Goal: Task Accomplishment & Management: Use online tool/utility

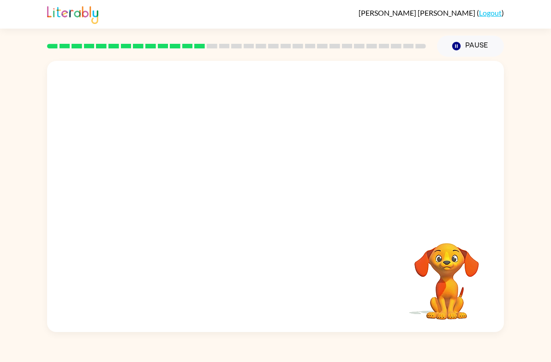
click at [71, 166] on div at bounding box center [275, 142] width 457 height 163
click at [455, 288] on video "Your browser must support playing .mp4 files to use Literably. Please try using…" at bounding box center [447, 275] width 92 height 92
click at [459, 243] on video "Your browser must support playing .mp4 files to use Literably. Please try using…" at bounding box center [447, 275] width 92 height 92
click at [223, 37] on div at bounding box center [237, 46] width 390 height 32
click at [377, 175] on div at bounding box center [275, 142] width 457 height 163
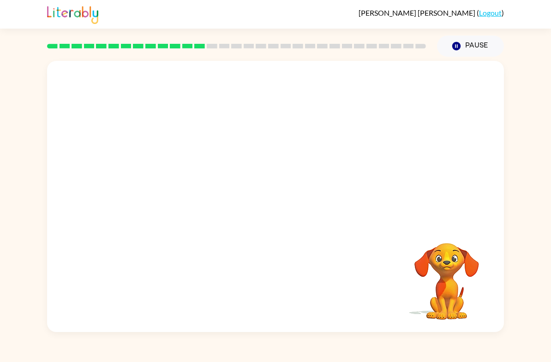
click at [441, 248] on video "Your browser must support playing .mp4 files to use Literably. Please try using…" at bounding box center [447, 275] width 92 height 92
click at [440, 248] on video "Your browser must support playing .mp4 files to use Literably. Please try using…" at bounding box center [447, 275] width 92 height 92
click at [477, 11] on div "[PERSON_NAME] ( Logout )" at bounding box center [431, 12] width 145 height 9
click at [490, 10] on link "Logout" at bounding box center [490, 12] width 23 height 9
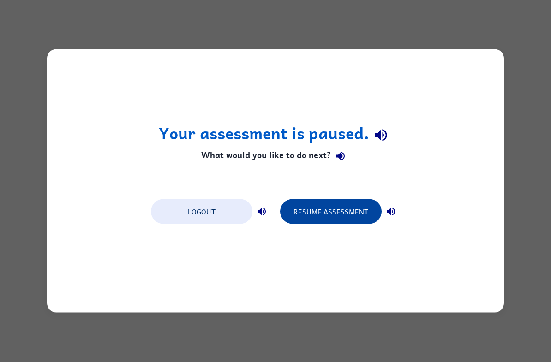
click at [350, 224] on button "Resume Assessment" at bounding box center [331, 211] width 102 height 25
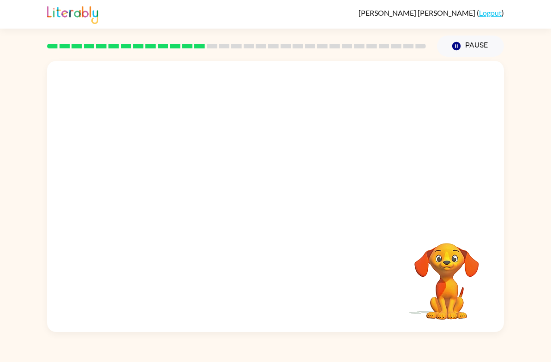
click at [350, 224] on div "Your browser must support playing .mp4 files to use Literably. Please try using…" at bounding box center [275, 196] width 457 height 271
click at [451, 261] on video "Your browser must support playing .mp4 files to use Literably. Please try using…" at bounding box center [447, 275] width 92 height 92
click at [449, 271] on video "Your browser must support playing .mp4 files to use Literably. Please try using…" at bounding box center [447, 275] width 92 height 92
click at [444, 286] on video "Your browser must support playing .mp4 files to use Literably. Please try using…" at bounding box center [447, 275] width 92 height 92
click at [423, 261] on video "Your browser must support playing .mp4 files to use Literably. Please try using…" at bounding box center [447, 275] width 92 height 92
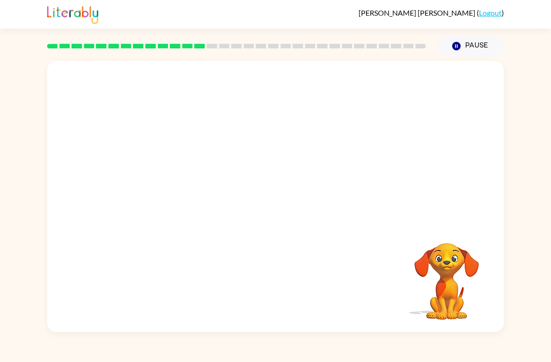
click at [472, 236] on video "Your browser must support playing .mp4 files to use Literably. Please try using…" at bounding box center [447, 275] width 92 height 92
click at [419, 285] on video "Your browser must support playing .mp4 files to use Literably. Please try using…" at bounding box center [447, 275] width 92 height 92
click at [0, 0] on html "[PERSON_NAME] ( Logout ) Pause Pause Your browser must support playing .mp4 fil…" at bounding box center [275, 181] width 551 height 362
click at [329, 155] on div at bounding box center [275, 142] width 457 height 163
click at [61, 224] on div at bounding box center [275, 142] width 457 height 163
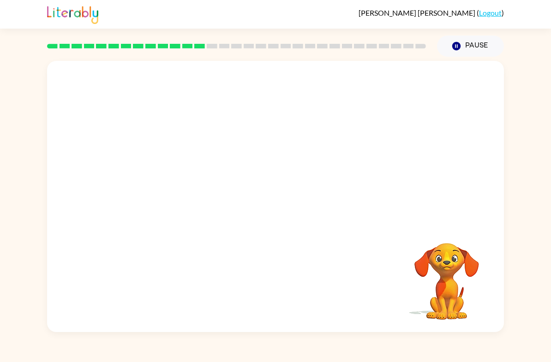
click at [61, 223] on div at bounding box center [275, 142] width 457 height 163
click at [441, 267] on video "Your browser must support playing .mp4 files to use Literably. Please try using…" at bounding box center [447, 275] width 92 height 92
click at [452, 275] on video "Your browser must support playing .mp4 files to use Literably. Please try using…" at bounding box center [447, 275] width 92 height 92
click at [194, 153] on video "Your browser must support playing .mp4 files to use Literably. Please try using…" at bounding box center [275, 142] width 457 height 163
click at [192, 145] on video "Your browser must support playing .mp4 files to use Literably. Please try using…" at bounding box center [275, 142] width 457 height 163
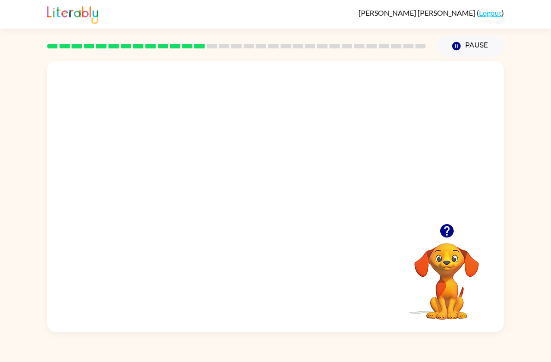
click at [260, 140] on video "Your browser must support playing .mp4 files to use Literably. Please try using…" at bounding box center [275, 142] width 457 height 163
click at [289, 196] on div at bounding box center [275, 202] width 59 height 34
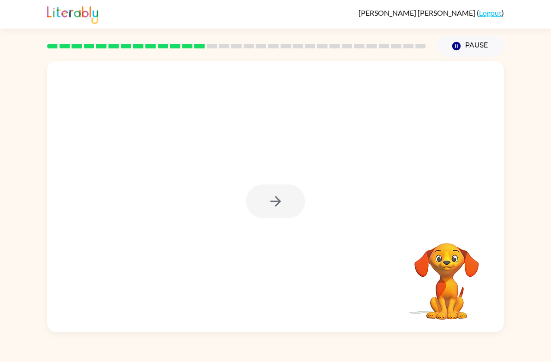
click at [289, 196] on div at bounding box center [275, 202] width 59 height 34
drag, startPoint x: 289, startPoint y: 196, endPoint x: 290, endPoint y: 206, distance: 10.2
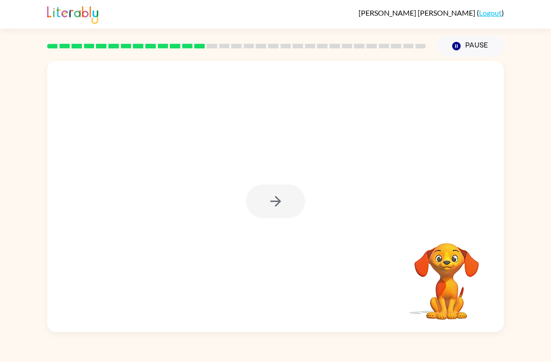
click at [290, 206] on div at bounding box center [275, 202] width 59 height 34
click at [293, 214] on button "button" at bounding box center [275, 202] width 59 height 34
click at [293, 214] on div at bounding box center [275, 142] width 457 height 163
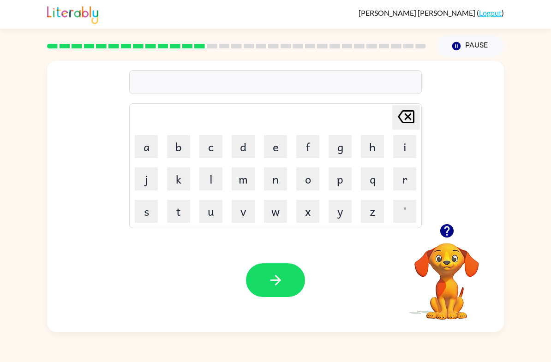
click at [464, 269] on video "Your browser must support playing .mp4 files to use Literably. Please try using…" at bounding box center [447, 275] width 92 height 92
drag, startPoint x: 464, startPoint y: 269, endPoint x: 480, endPoint y: 235, distance: 36.8
click at [447, 262] on video "Your browser must support playing .mp4 files to use Literably. Please try using…" at bounding box center [447, 275] width 92 height 92
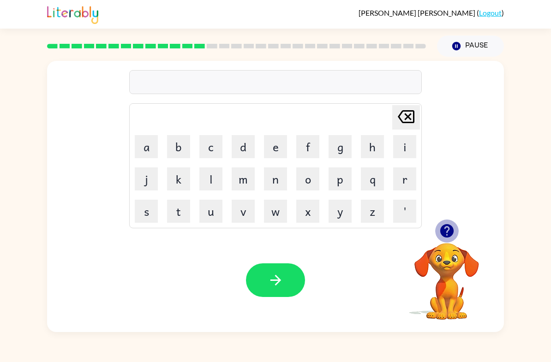
click at [449, 230] on icon "button" at bounding box center [447, 231] width 16 height 16
click at [344, 211] on button "y" at bounding box center [340, 211] width 23 height 23
click at [398, 142] on button "i" at bounding box center [404, 146] width 23 height 23
click at [155, 214] on button "s" at bounding box center [146, 211] width 23 height 23
click at [303, 178] on button "o" at bounding box center [307, 179] width 23 height 23
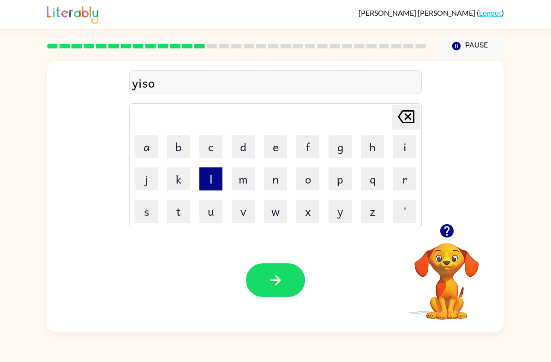
click at [211, 183] on button "l" at bounding box center [210, 179] width 23 height 23
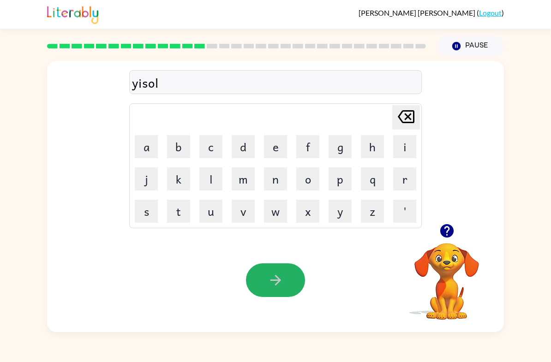
click at [296, 283] on button "button" at bounding box center [275, 281] width 59 height 34
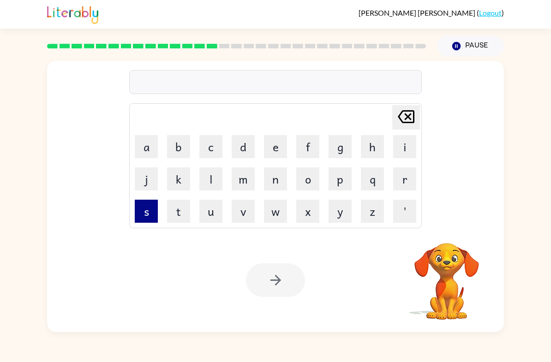
click at [150, 208] on button "s" at bounding box center [146, 211] width 23 height 23
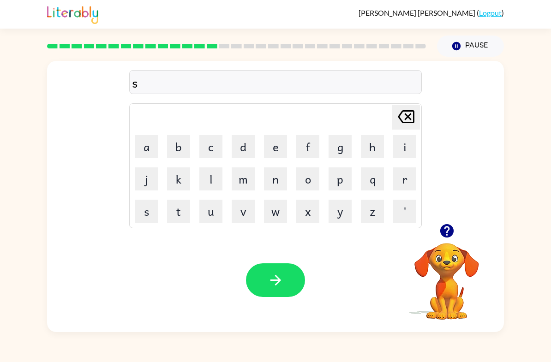
click at [403, 121] on icon at bounding box center [406, 116] width 17 height 13
click at [374, 139] on button "h" at bounding box center [372, 146] width 23 height 23
click at [410, 145] on button "i" at bounding box center [404, 146] width 23 height 23
drag, startPoint x: 411, startPoint y: 178, endPoint x: 385, endPoint y: 178, distance: 26.3
click at [409, 178] on button "r" at bounding box center [404, 179] width 23 height 23
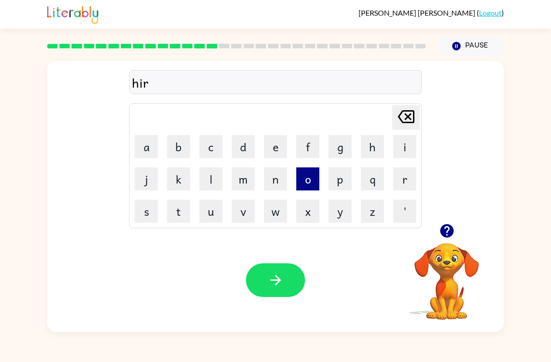
click at [310, 172] on button "o" at bounding box center [307, 179] width 23 height 23
click at [446, 254] on video "Your browser must support playing .mp4 files to use Literably. Please try using…" at bounding box center [447, 275] width 92 height 92
click at [442, 232] on icon "button" at bounding box center [446, 230] width 13 height 13
click at [274, 217] on button "w" at bounding box center [275, 211] width 23 height 23
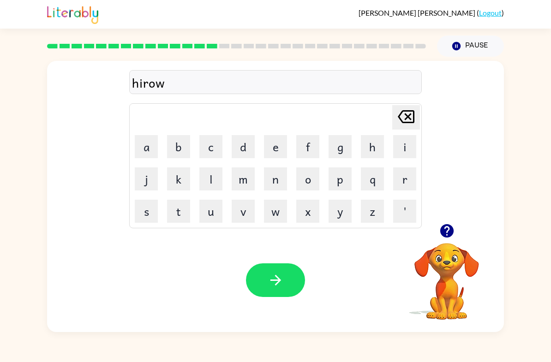
click at [276, 287] on icon "button" at bounding box center [276, 280] width 16 height 16
click at [549, 283] on div "hirow Delete Delete last character input a b c d e f g h i j k l m n o p q r s …" at bounding box center [275, 195] width 551 height 276
click at [214, 142] on button "c" at bounding box center [210, 146] width 23 height 23
click at [378, 151] on button "h" at bounding box center [372, 146] width 23 height 23
click at [275, 146] on button "e" at bounding box center [275, 146] width 23 height 23
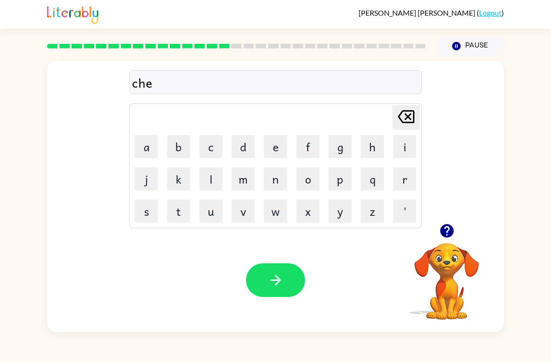
click at [452, 227] on icon "button" at bounding box center [447, 231] width 16 height 16
click at [410, 175] on button "r" at bounding box center [404, 179] width 23 height 23
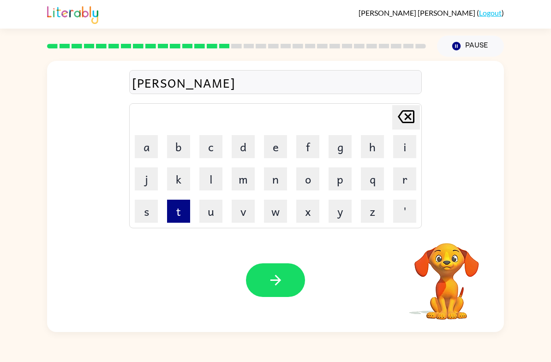
click at [177, 216] on button "t" at bounding box center [178, 211] width 23 height 23
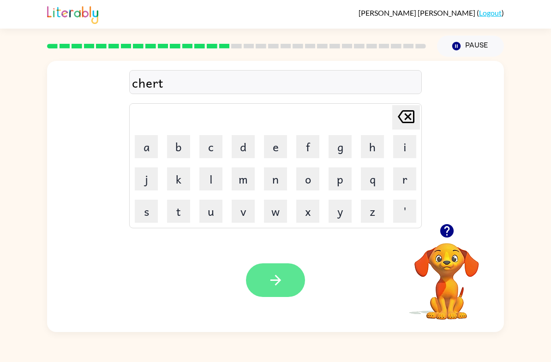
click at [294, 283] on button "button" at bounding box center [275, 281] width 59 height 34
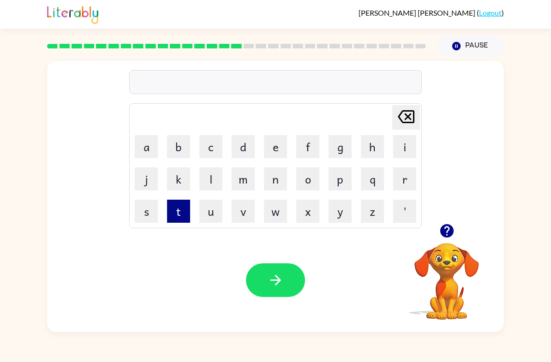
click at [187, 212] on button "t" at bounding box center [178, 211] width 23 height 23
click at [262, 151] on td "e" at bounding box center [275, 146] width 31 height 31
click at [282, 152] on button "e" at bounding box center [275, 146] width 23 height 23
click at [248, 178] on button "m" at bounding box center [243, 179] width 23 height 23
click at [413, 106] on icon "[PERSON_NAME] last character input" at bounding box center [406, 117] width 22 height 22
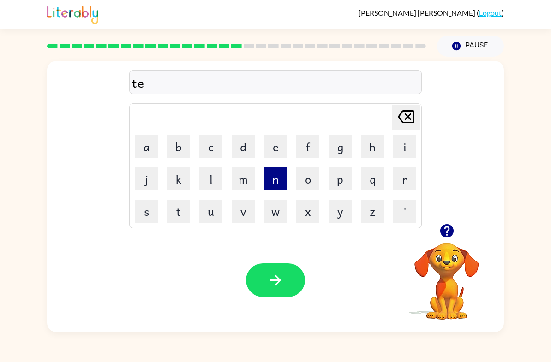
click at [277, 174] on button "n" at bounding box center [275, 179] width 23 height 23
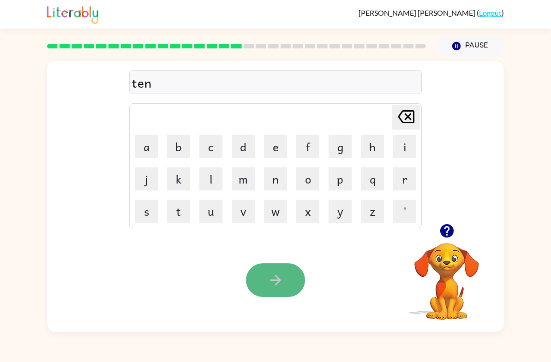
click at [271, 282] on icon "button" at bounding box center [276, 280] width 16 height 16
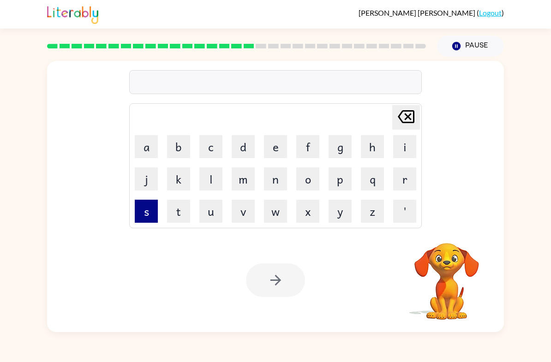
click at [148, 213] on button "s" at bounding box center [146, 211] width 23 height 23
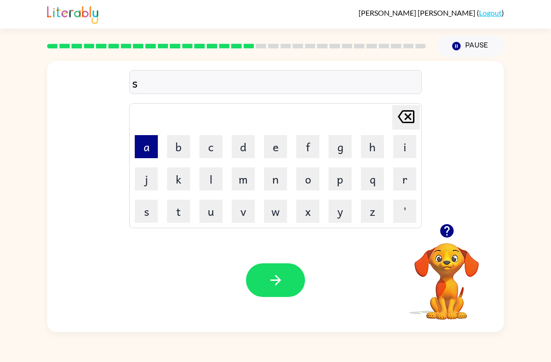
click at [148, 151] on button "a" at bounding box center [146, 146] width 23 height 23
click at [442, 232] on icon "button" at bounding box center [446, 230] width 13 height 13
click at [242, 145] on button "d" at bounding box center [243, 146] width 23 height 23
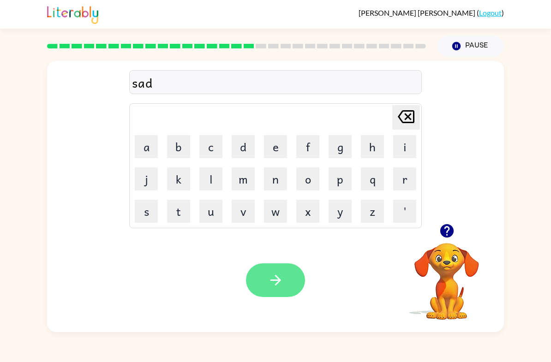
click at [285, 277] on button "button" at bounding box center [275, 281] width 59 height 34
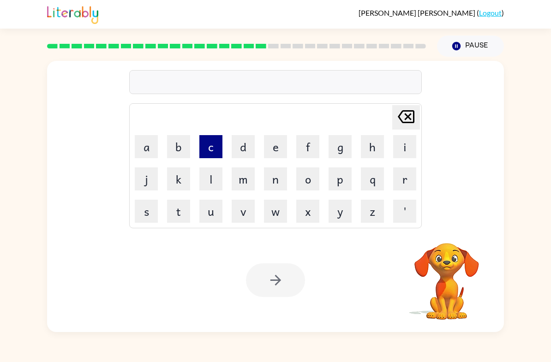
click at [218, 144] on button "c" at bounding box center [210, 146] width 23 height 23
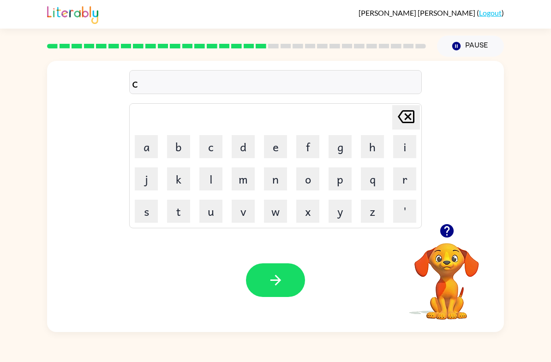
click at [401, 109] on icon "[PERSON_NAME] last character input" at bounding box center [406, 117] width 22 height 22
click at [149, 210] on button "s" at bounding box center [146, 211] width 23 height 23
click at [212, 141] on button "c" at bounding box center [210, 146] width 23 height 23
click at [148, 148] on button "a" at bounding box center [146, 146] width 23 height 23
click at [404, 177] on button "r" at bounding box center [404, 179] width 23 height 23
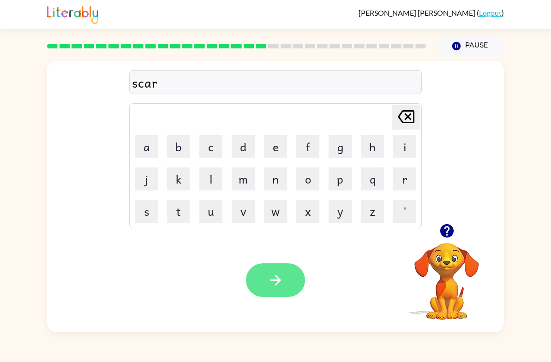
click at [276, 269] on button "button" at bounding box center [275, 281] width 59 height 34
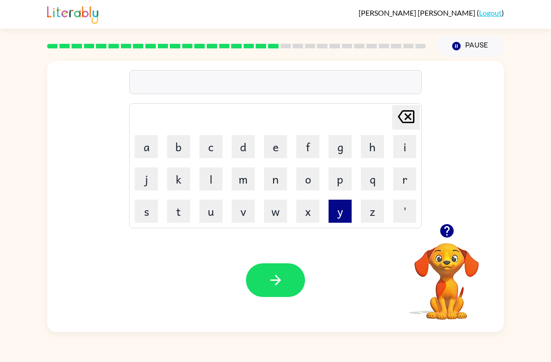
click at [344, 212] on button "y" at bounding box center [340, 211] width 23 height 23
click at [302, 183] on button "o" at bounding box center [307, 179] width 23 height 23
click at [335, 148] on button "g" at bounding box center [340, 146] width 23 height 23
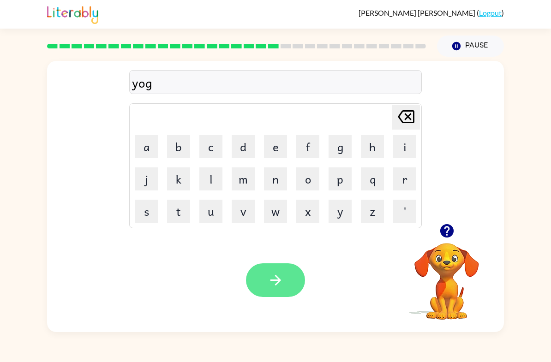
click at [285, 290] on button "button" at bounding box center [275, 281] width 59 height 34
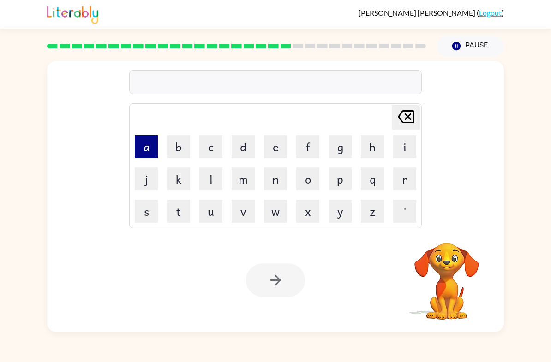
click at [151, 152] on button "a" at bounding box center [146, 146] width 23 height 23
click at [148, 217] on button "s" at bounding box center [146, 211] width 23 height 23
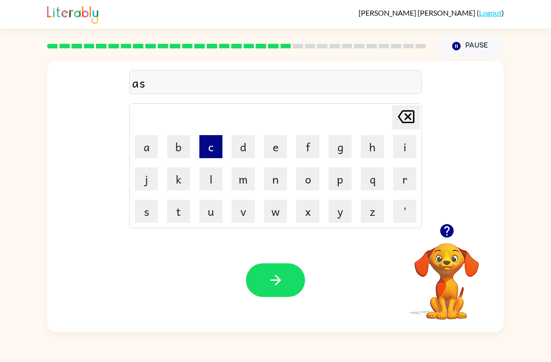
click at [209, 149] on button "c" at bounding box center [210, 146] width 23 height 23
click at [390, 150] on td "i" at bounding box center [404, 146] width 31 height 31
click at [277, 180] on button "n" at bounding box center [275, 179] width 23 height 23
click at [338, 140] on button "g" at bounding box center [340, 146] width 23 height 23
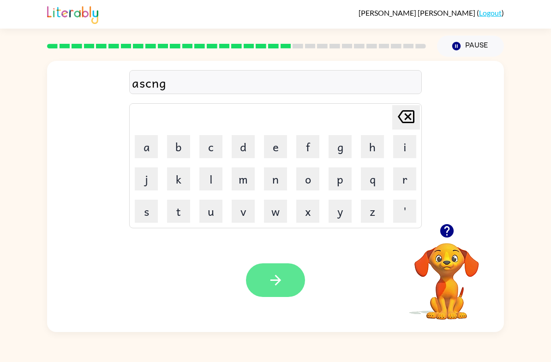
click at [288, 289] on button "button" at bounding box center [275, 281] width 59 height 34
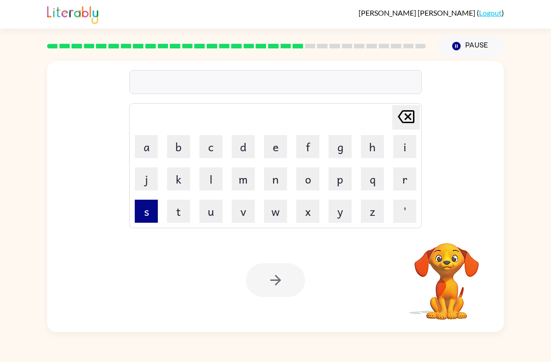
click at [154, 215] on button "s" at bounding box center [146, 211] width 23 height 23
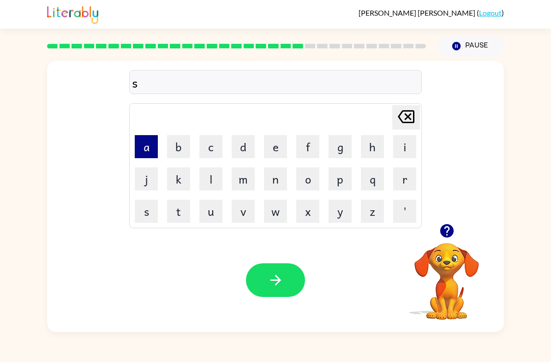
click at [146, 144] on button "a" at bounding box center [146, 146] width 23 height 23
click at [403, 146] on button "i" at bounding box center [404, 146] width 23 height 23
click at [151, 212] on button "s" at bounding box center [146, 211] width 23 height 23
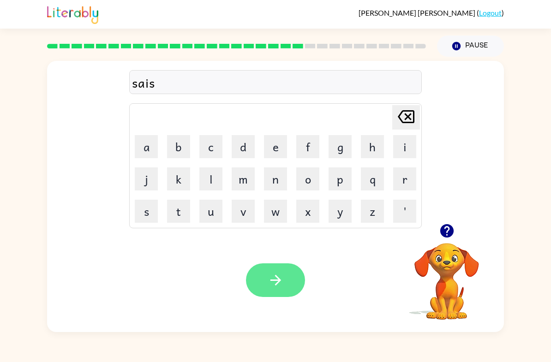
click at [290, 273] on button "button" at bounding box center [275, 281] width 59 height 34
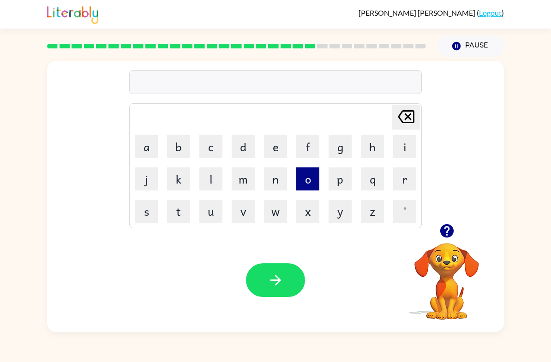
click at [315, 176] on button "o" at bounding box center [307, 179] width 23 height 23
click at [312, 158] on button "f" at bounding box center [307, 146] width 23 height 23
click at [312, 177] on button "o" at bounding box center [307, 179] width 23 height 23
click at [217, 178] on button "l" at bounding box center [210, 179] width 23 height 23
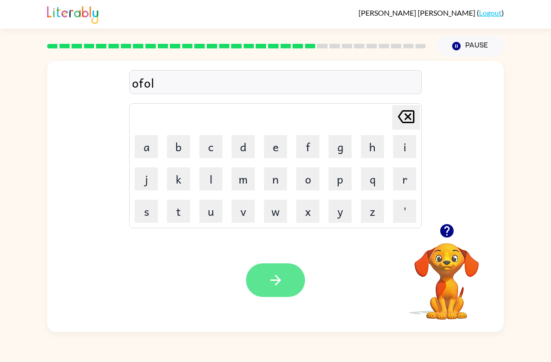
click at [279, 277] on icon "button" at bounding box center [276, 280] width 16 height 16
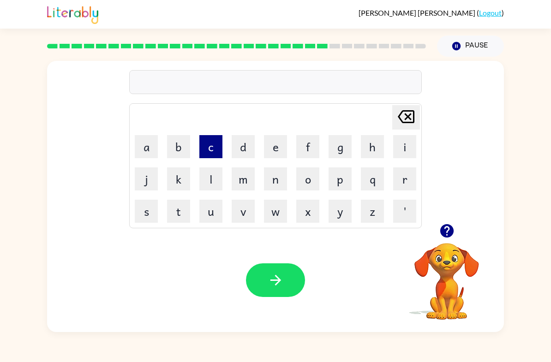
click at [212, 151] on button "c" at bounding box center [210, 146] width 23 height 23
drag, startPoint x: 326, startPoint y: 187, endPoint x: 315, endPoint y: 183, distance: 10.7
click at [315, 183] on tr "j k l m n o p q r" at bounding box center [276, 178] width 290 height 31
click at [313, 182] on button "o" at bounding box center [307, 179] width 23 height 23
click at [215, 176] on button "l" at bounding box center [210, 179] width 23 height 23
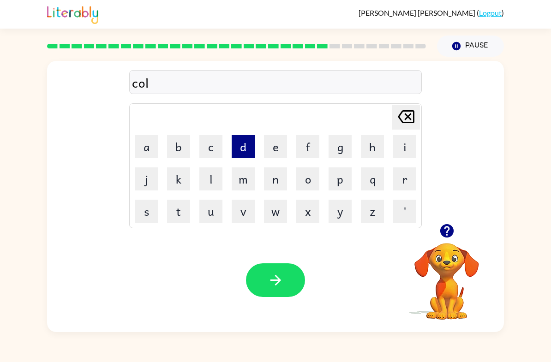
click at [241, 151] on button "d" at bounding box center [243, 146] width 23 height 23
click at [285, 149] on button "e" at bounding box center [275, 146] width 23 height 23
click at [412, 175] on button "r" at bounding box center [404, 179] width 23 height 23
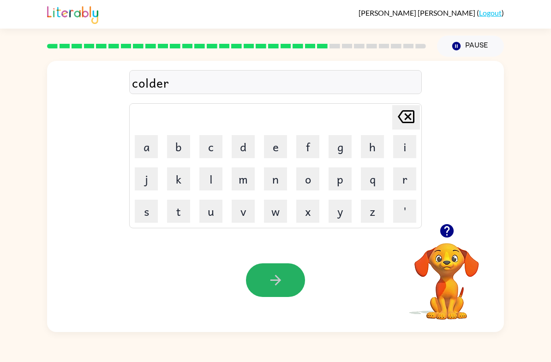
click at [294, 278] on button "button" at bounding box center [275, 281] width 59 height 34
click at [441, 224] on icon "button" at bounding box center [447, 231] width 16 height 16
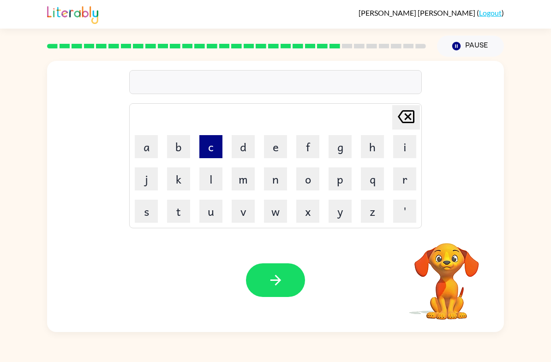
click at [205, 152] on button "c" at bounding box center [210, 146] width 23 height 23
click at [372, 139] on button "h" at bounding box center [372, 146] width 23 height 23
click at [312, 187] on button "o" at bounding box center [307, 179] width 23 height 23
click at [453, 225] on icon "button" at bounding box center [447, 231] width 16 height 16
click at [453, 225] on div "cho [PERSON_NAME] last character input a b c d e f g h i j k l m n o p q r s t …" at bounding box center [275, 196] width 457 height 271
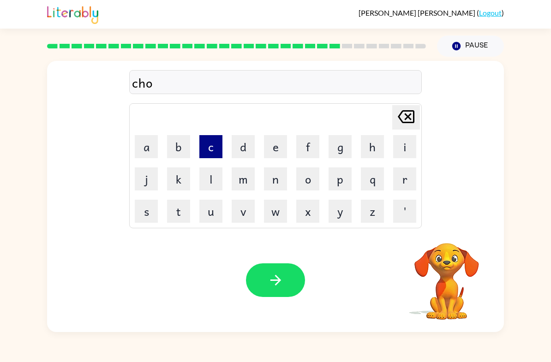
click at [210, 152] on button "c" at bounding box center [210, 146] width 23 height 23
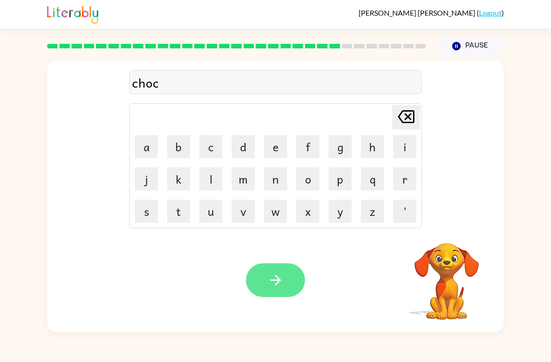
click at [281, 279] on icon "button" at bounding box center [276, 280] width 16 height 16
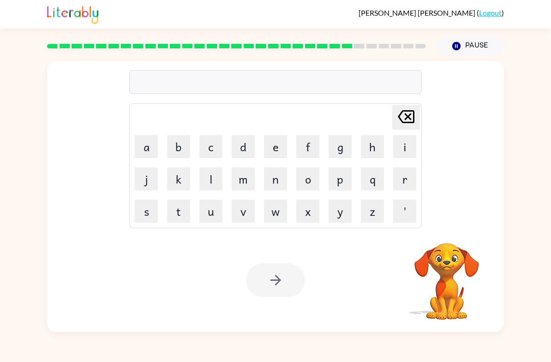
click at [459, 255] on video "Your browser must support playing .mp4 files to use Literably. Please try using…" at bounding box center [447, 275] width 92 height 92
click at [442, 269] on video "Your browser must support playing .mp4 files to use Literably. Please try using…" at bounding box center [447, 275] width 92 height 92
click at [406, 142] on button "i" at bounding box center [404, 146] width 23 height 23
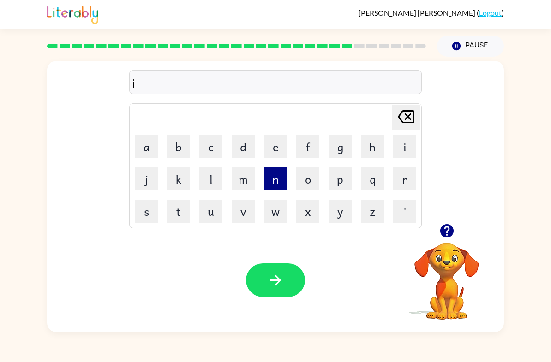
click at [279, 177] on button "n" at bounding box center [275, 179] width 23 height 23
click at [152, 208] on button "s" at bounding box center [146, 211] width 23 height 23
click at [448, 238] on icon "button" at bounding box center [446, 230] width 13 height 13
click at [270, 145] on button "e" at bounding box center [275, 146] width 23 height 23
drag, startPoint x: 212, startPoint y: 145, endPoint x: 212, endPoint y: 134, distance: 10.6
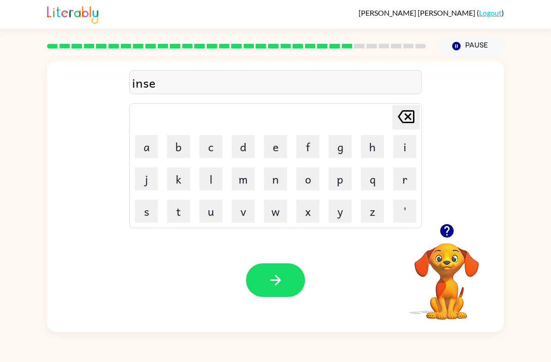
click at [212, 145] on button "c" at bounding box center [210, 146] width 23 height 23
drag, startPoint x: 251, startPoint y: 198, endPoint x: 242, endPoint y: 198, distance: 8.8
click at [246, 198] on td "v" at bounding box center [243, 211] width 31 height 31
click at [190, 211] on td "t" at bounding box center [178, 211] width 31 height 31
click at [289, 282] on button "button" at bounding box center [275, 281] width 59 height 34
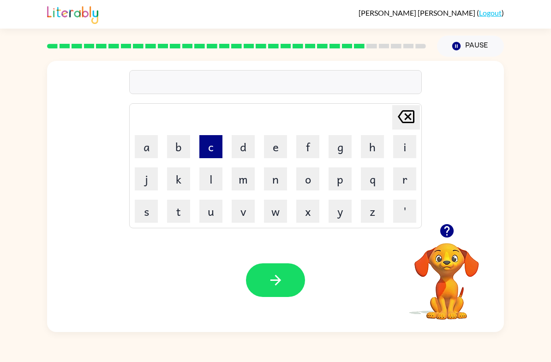
click at [210, 144] on button "c" at bounding box center [210, 146] width 23 height 23
click at [267, 149] on button "e" at bounding box center [275, 146] width 23 height 23
click at [400, 146] on button "i" at bounding box center [404, 146] width 23 height 23
click at [211, 156] on button "c" at bounding box center [210, 146] width 23 height 23
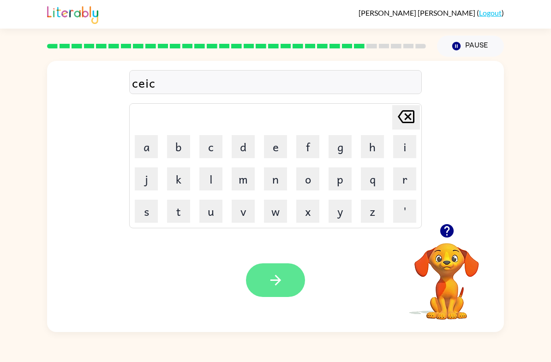
click at [291, 283] on button "button" at bounding box center [275, 281] width 59 height 34
click at [443, 227] on icon "button" at bounding box center [446, 230] width 13 height 13
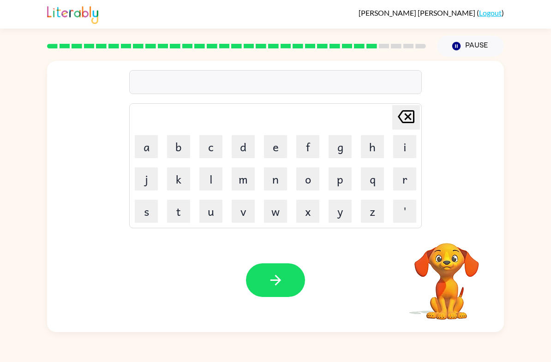
click at [446, 231] on video "Your browser must support playing .mp4 files to use Literably. Please try using…" at bounding box center [447, 275] width 92 height 92
click at [458, 235] on video "Your browser must support playing .mp4 files to use Literably. Please try using…" at bounding box center [447, 275] width 92 height 92
click at [398, 144] on button "i" at bounding box center [404, 146] width 23 height 23
click at [344, 184] on button "p" at bounding box center [340, 179] width 23 height 23
click at [285, 297] on button "button" at bounding box center [275, 281] width 59 height 34
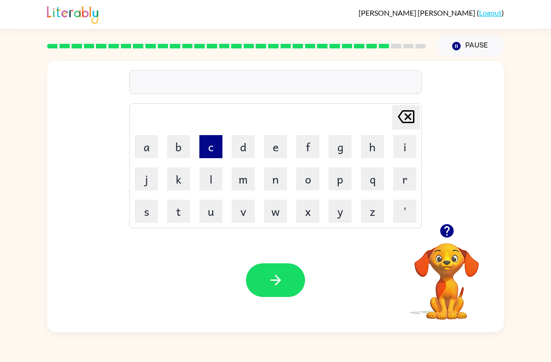
click at [213, 145] on button "c" at bounding box center [210, 146] width 23 height 23
click at [370, 146] on button "h" at bounding box center [372, 146] width 23 height 23
click at [394, 147] on button "i" at bounding box center [404, 146] width 23 height 23
click at [278, 179] on button "n" at bounding box center [275, 179] width 23 height 23
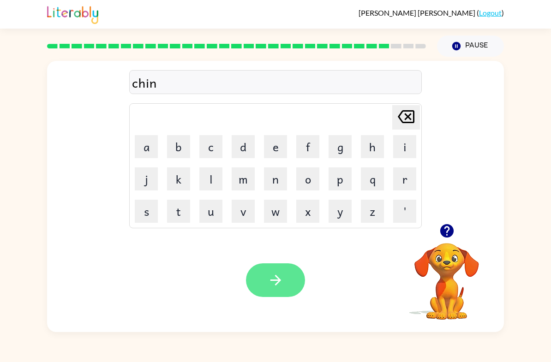
click at [272, 284] on icon "button" at bounding box center [276, 280] width 16 height 16
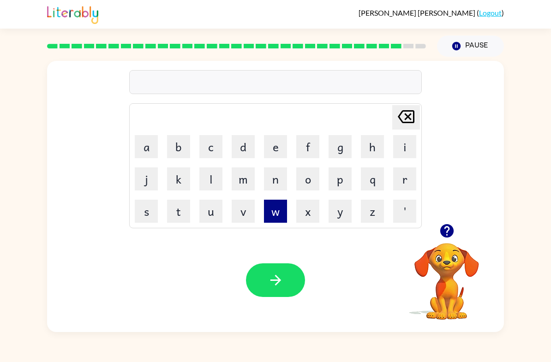
click at [279, 210] on button "w" at bounding box center [275, 211] width 23 height 23
click at [269, 146] on button "e" at bounding box center [275, 146] width 23 height 23
click at [342, 190] on button "p" at bounding box center [340, 179] width 23 height 23
click at [174, 212] on button "t" at bounding box center [178, 211] width 23 height 23
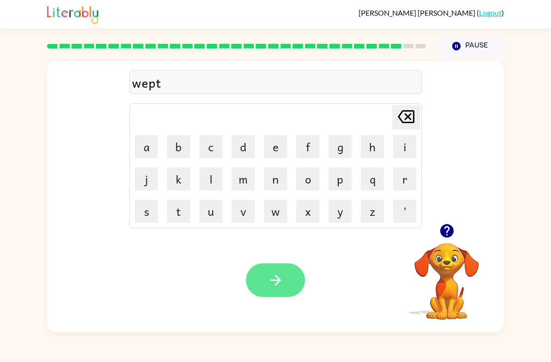
click at [284, 284] on icon "button" at bounding box center [276, 280] width 16 height 16
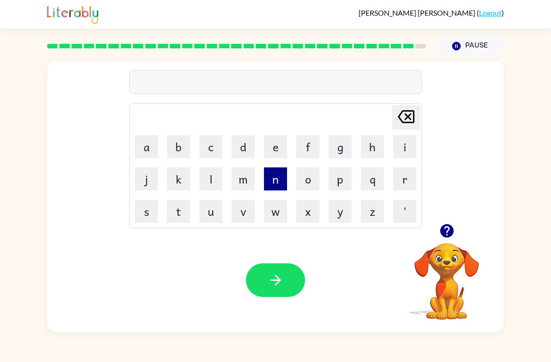
click at [268, 178] on button "n" at bounding box center [275, 179] width 23 height 23
click at [310, 178] on button "o" at bounding box center [307, 179] width 23 height 23
click at [278, 212] on button "w" at bounding box center [275, 211] width 23 height 23
click at [186, 216] on button "t" at bounding box center [178, 211] width 23 height 23
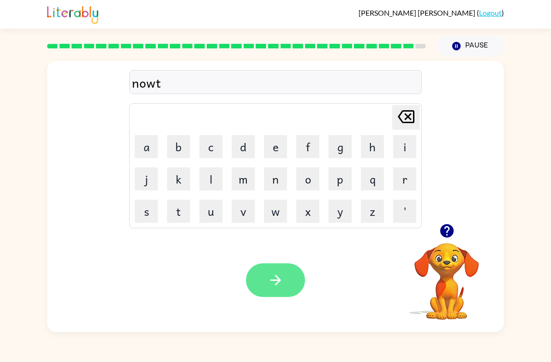
click at [275, 281] on icon "button" at bounding box center [275, 280] width 11 height 11
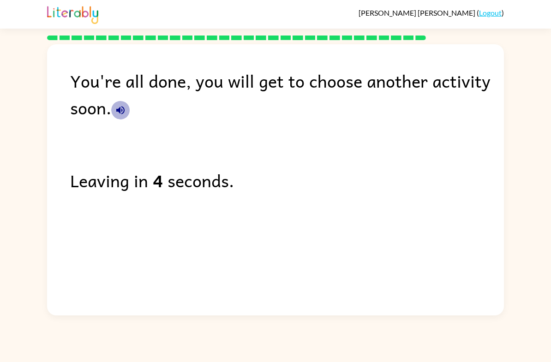
click at [116, 110] on icon "button" at bounding box center [120, 110] width 11 height 11
